Goal: Information Seeking & Learning: Find specific fact

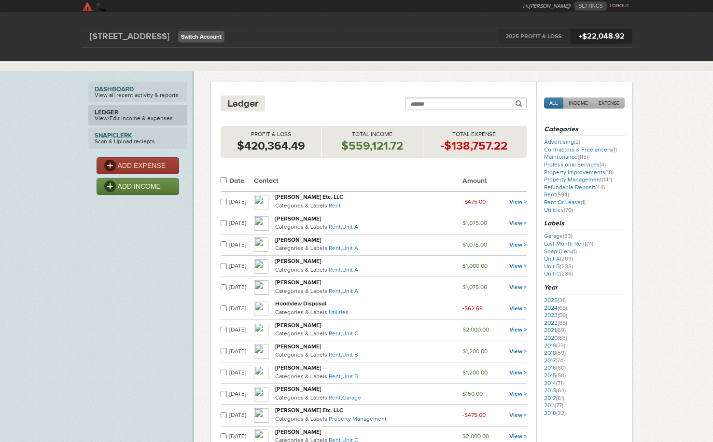
click at [210, 36] on link "Switch Account" at bounding box center [201, 37] width 46 height 12
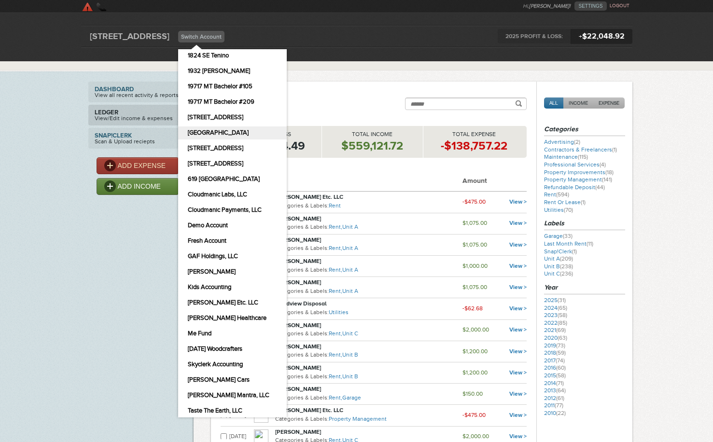
click at [240, 131] on link "[GEOGRAPHIC_DATA]" at bounding box center [232, 132] width 109 height 13
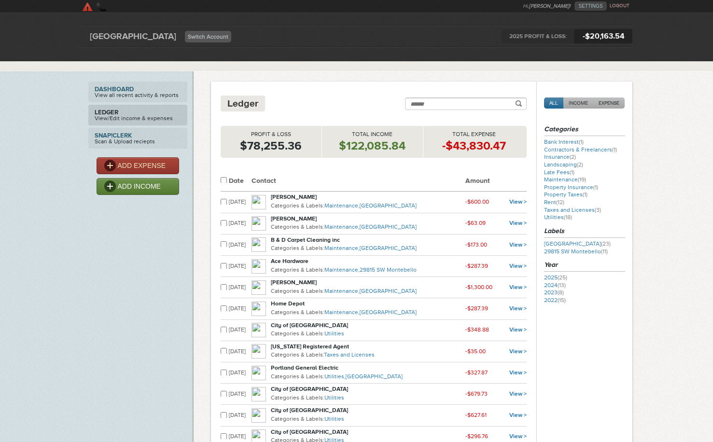
click at [449, 100] on input "Search" at bounding box center [466, 103] width 122 height 13
type input "****"
click at [515, 99] on button "submit" at bounding box center [518, 102] width 6 height 7
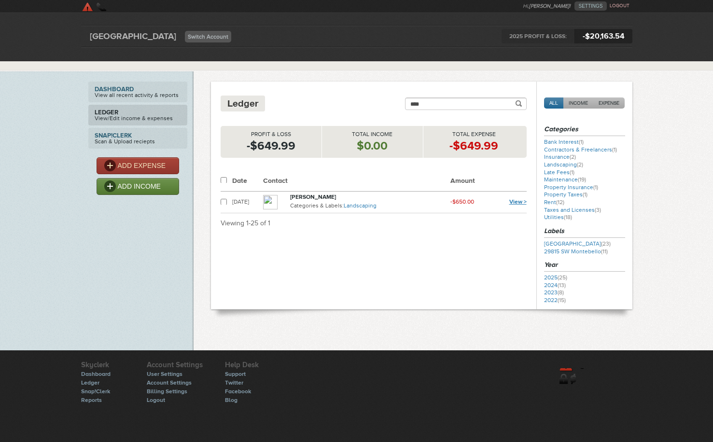
click at [514, 203] on link "View >" at bounding box center [517, 201] width 17 height 7
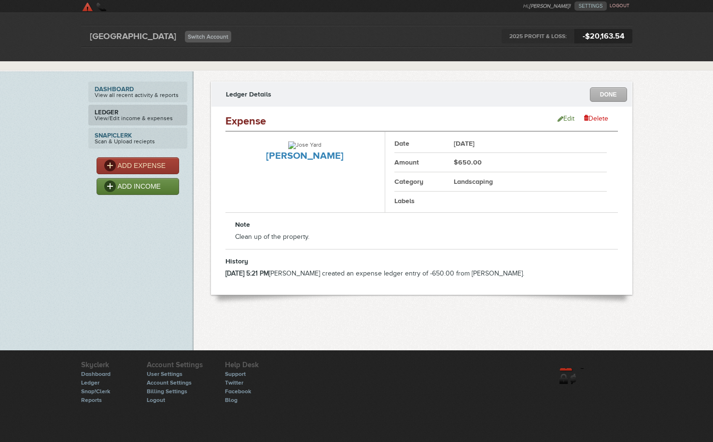
click at [466, 161] on strong "$650.00" at bounding box center [467, 162] width 28 height 8
